Goal: Browse casually: Explore the website without a specific task or goal

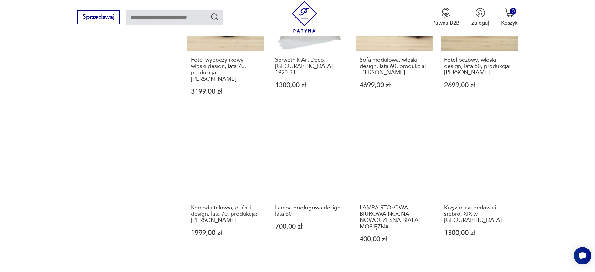
scroll to position [568, 0]
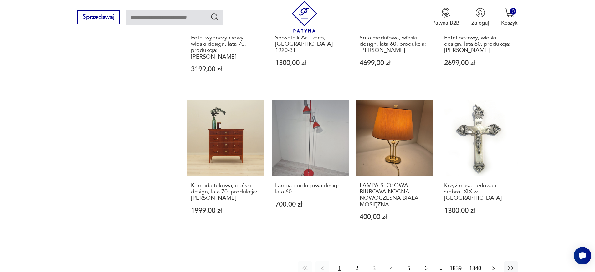
click at [496, 265] on icon "button" at bounding box center [494, 269] width 8 height 8
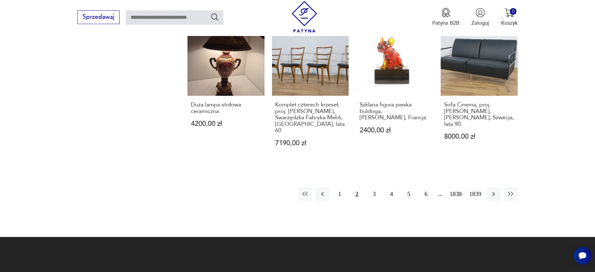
scroll to position [665, 0]
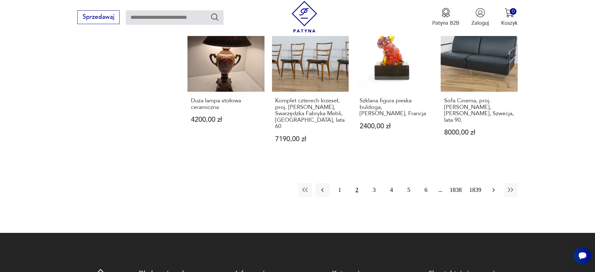
click at [496, 186] on icon "button" at bounding box center [494, 190] width 8 height 8
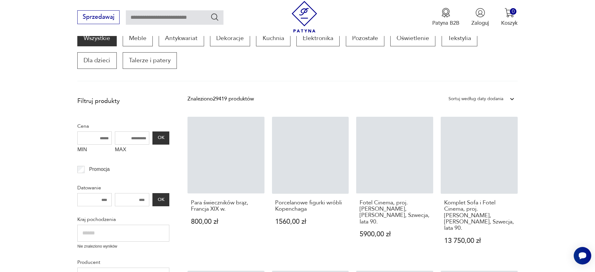
scroll to position [106, 0]
